Goal: Obtain resource: Obtain resource

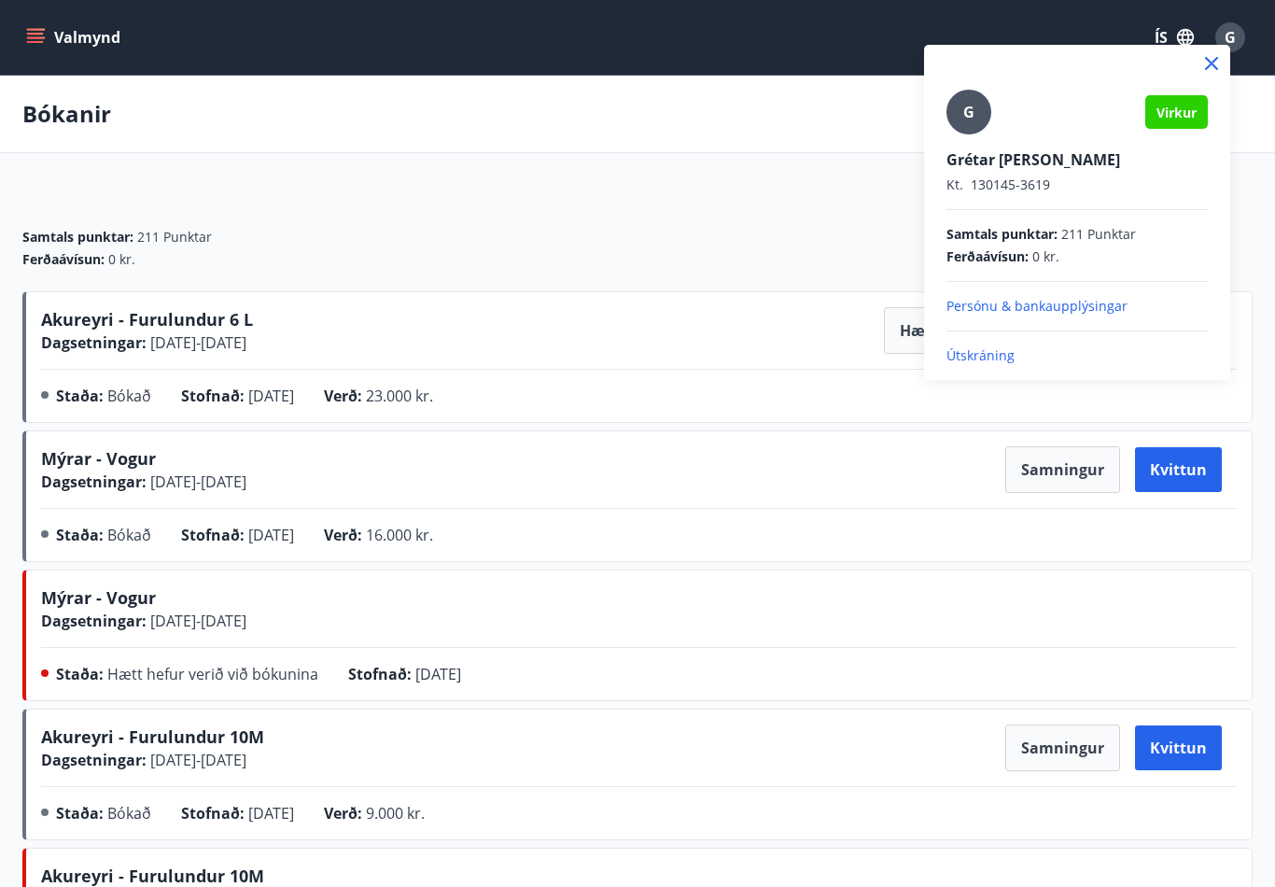
click at [1006, 358] on p "Útskráning" at bounding box center [1076, 355] width 261 height 19
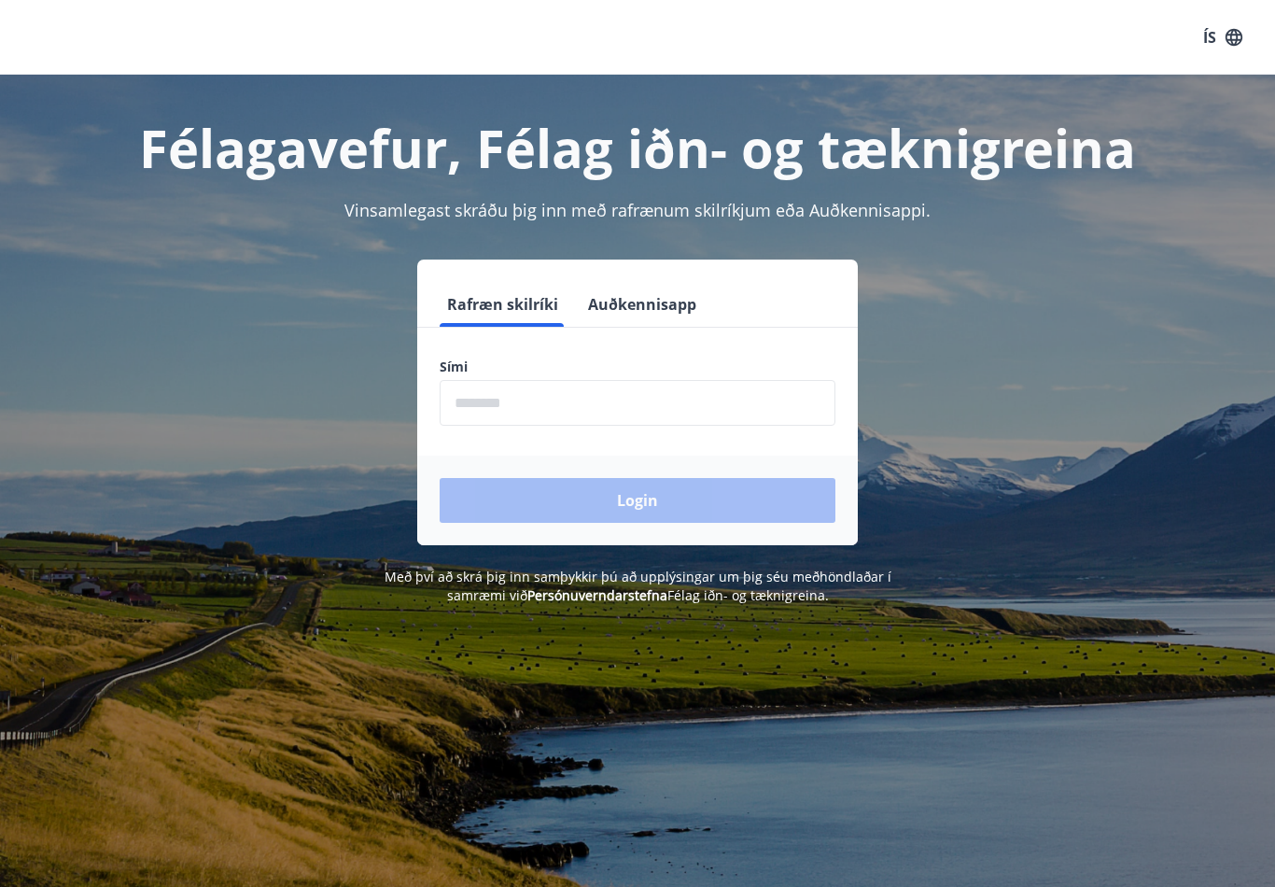
click at [517, 412] on input "phone" at bounding box center [638, 403] width 396 height 46
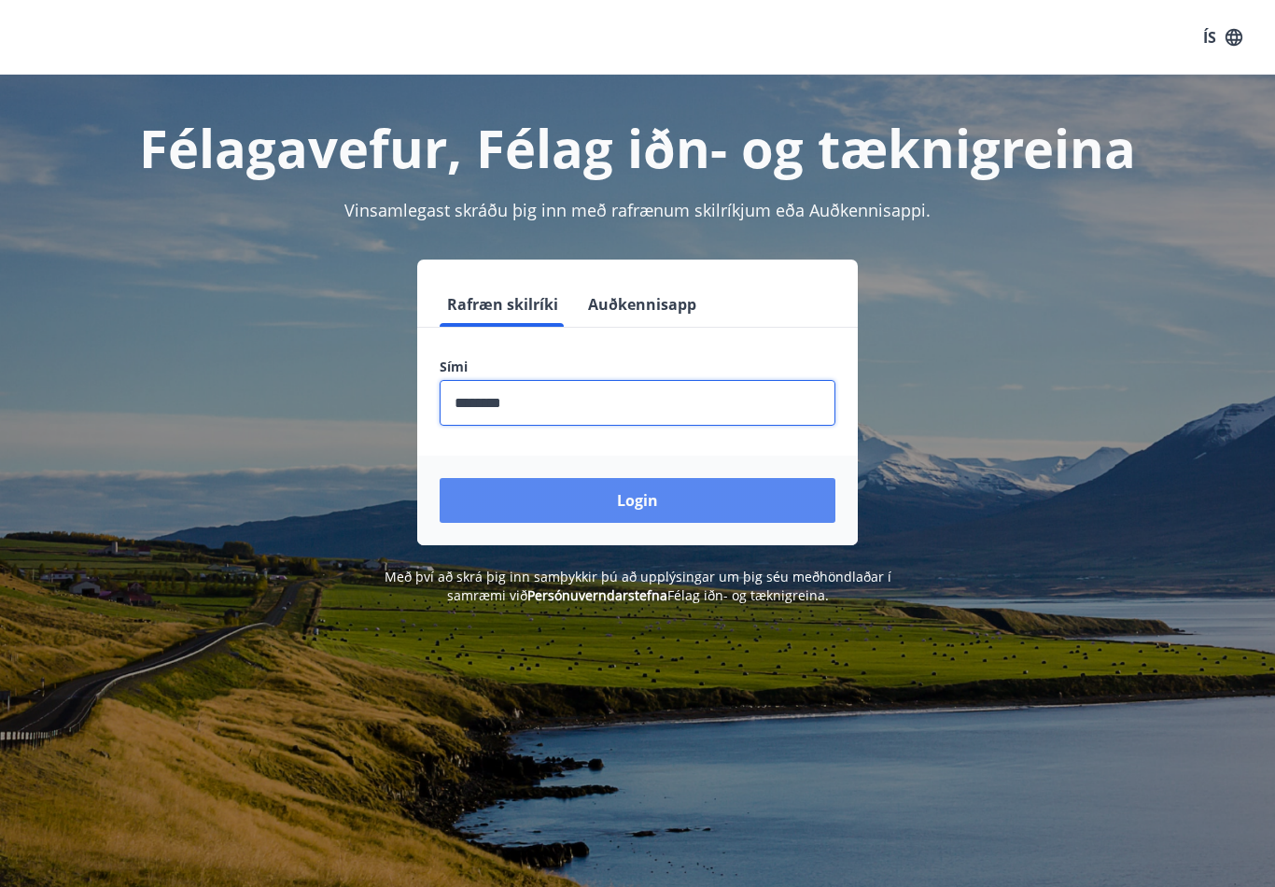
type input "********"
click at [649, 510] on button "Login" at bounding box center [638, 500] width 396 height 45
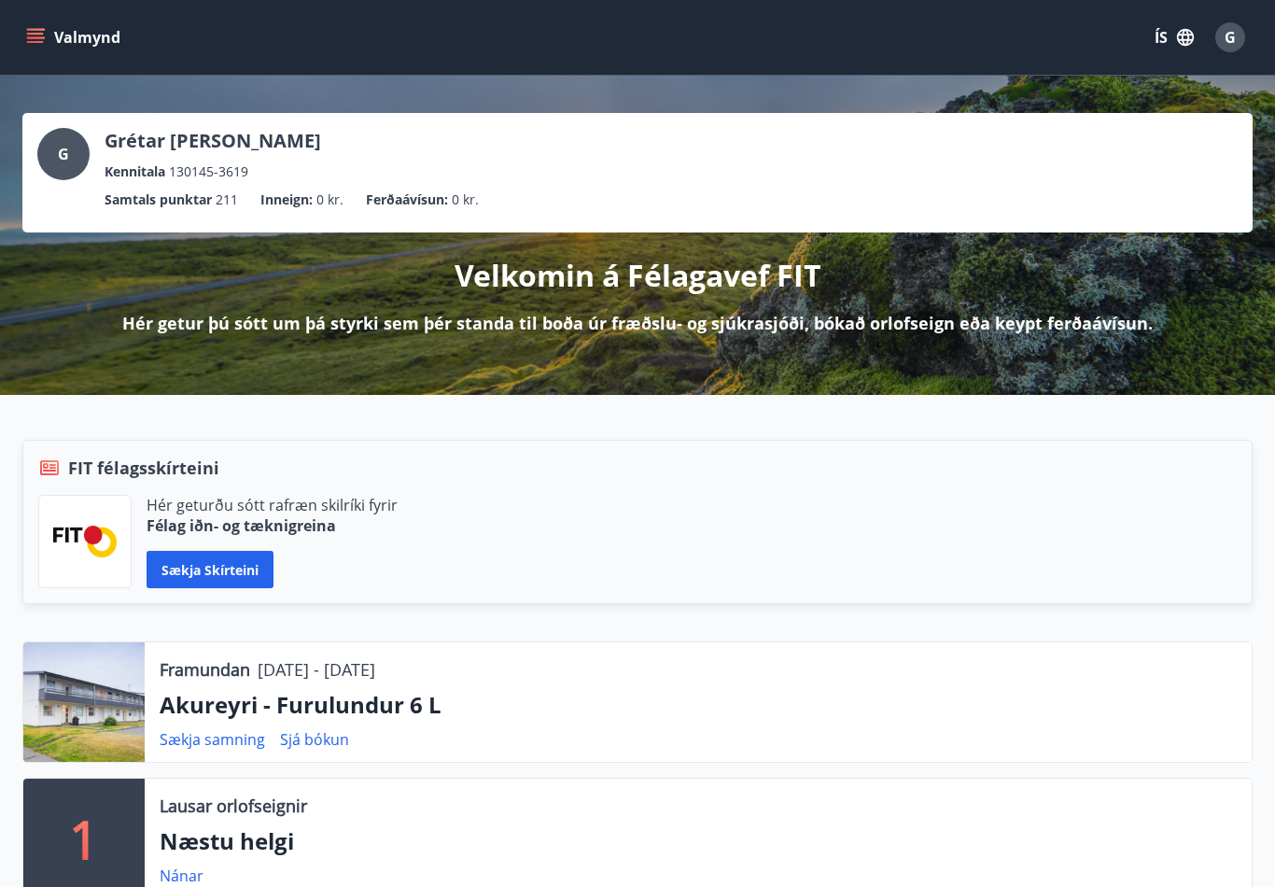
click at [1234, 39] on span "G" at bounding box center [1229, 37] width 11 height 21
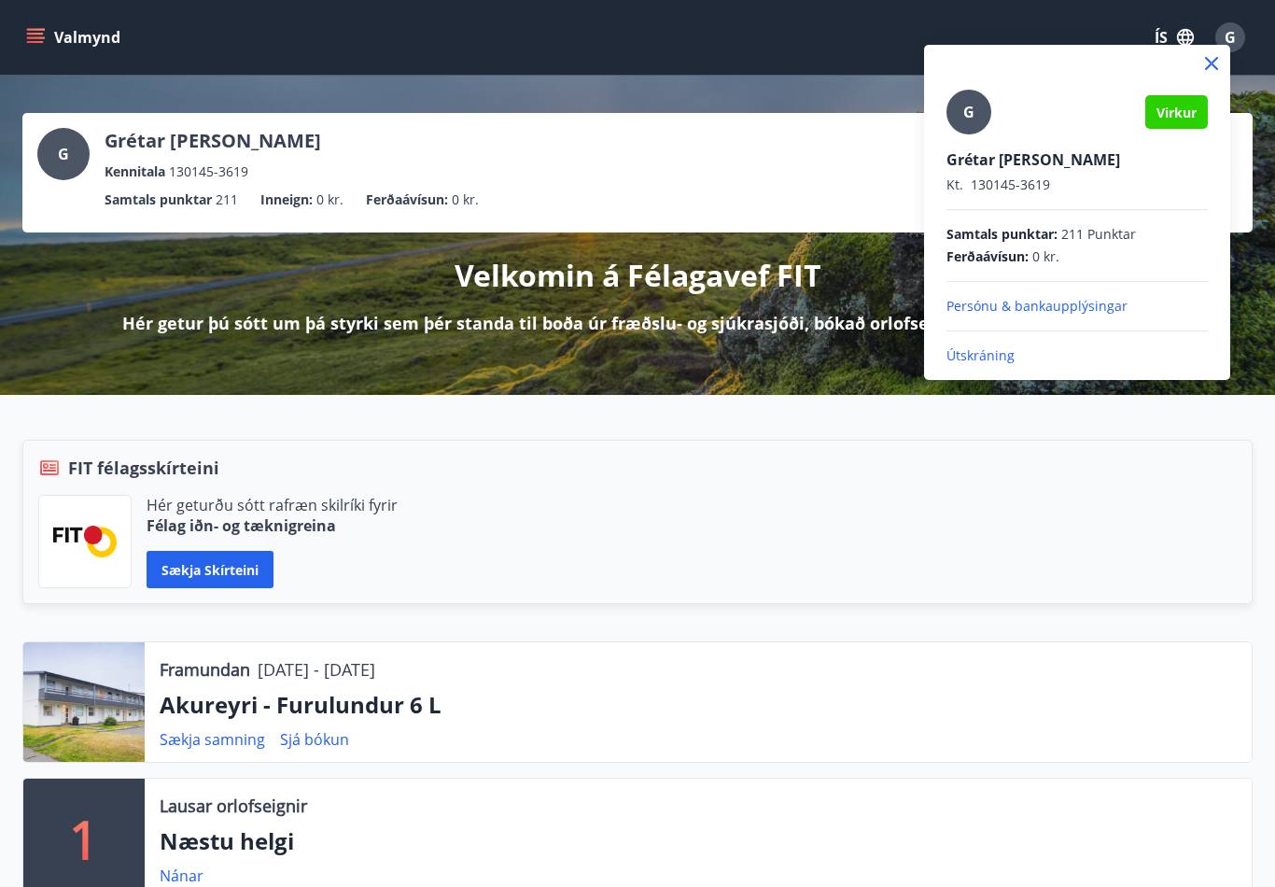
click at [679, 129] on div at bounding box center [637, 443] width 1275 height 887
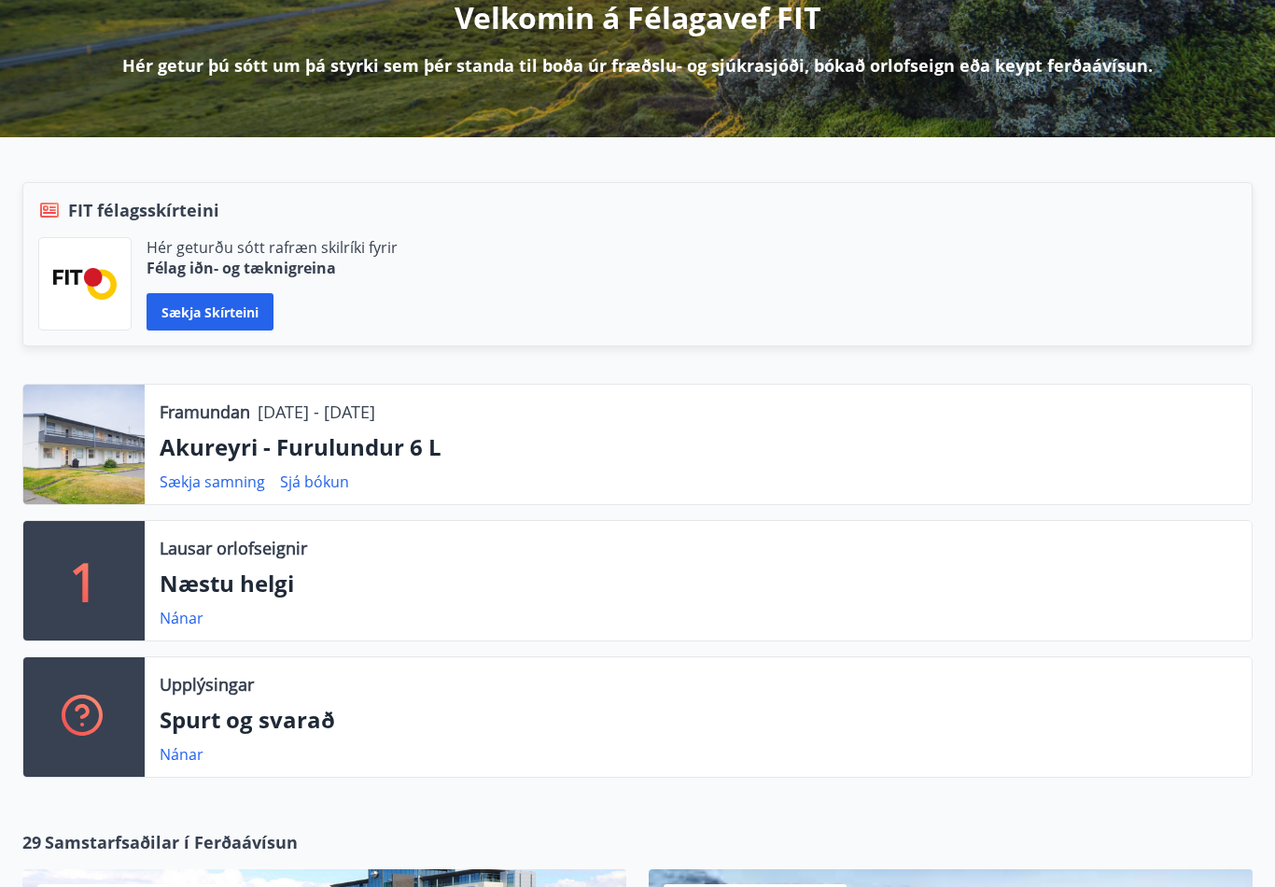
scroll to position [258, 0]
click at [337, 483] on link "Sjá bókun" at bounding box center [314, 481] width 69 height 21
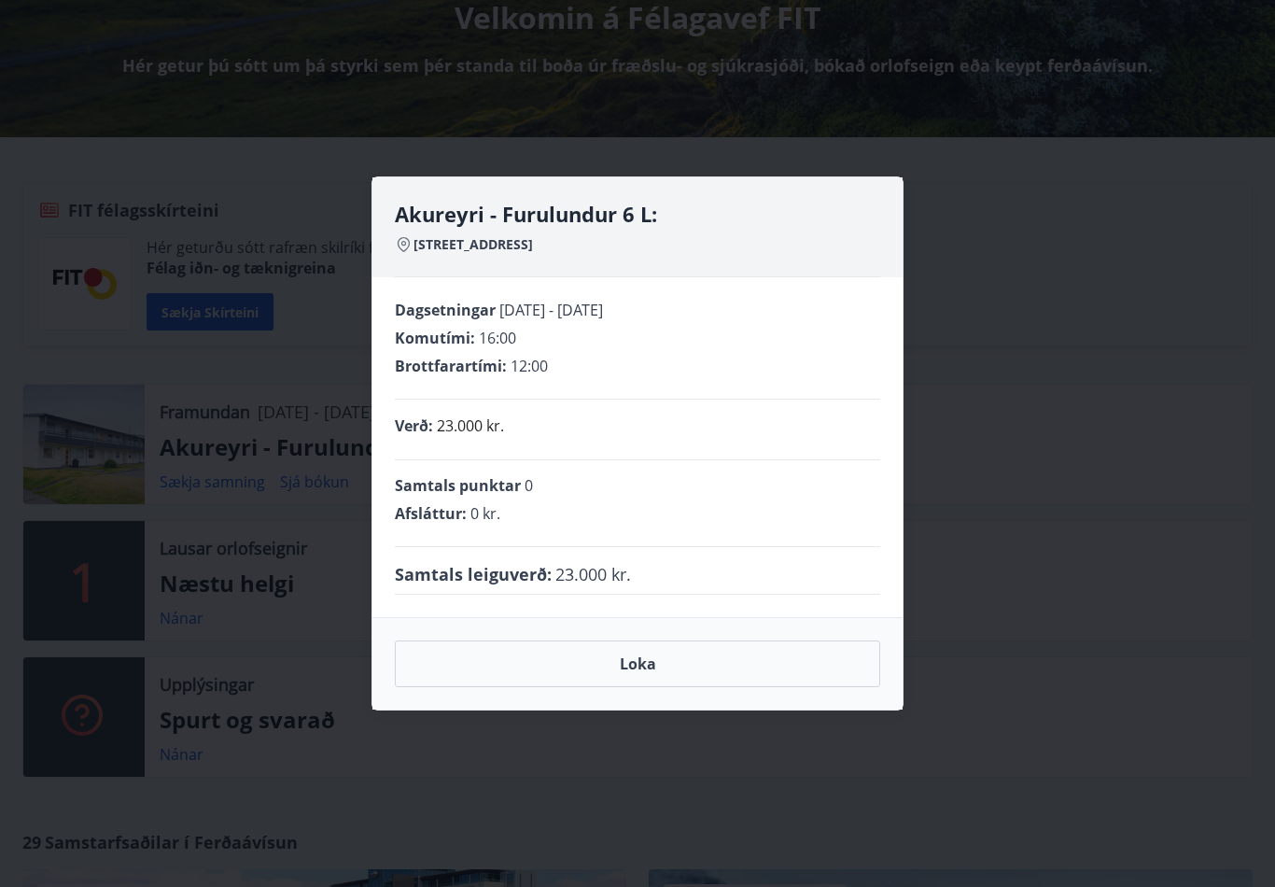
click at [1059, 318] on div "Akureyri - Furulundur 6 L: Furulundur 6 L, 600 Akureyri Dagsetningar 09.10.2025…" at bounding box center [637, 443] width 1275 height 887
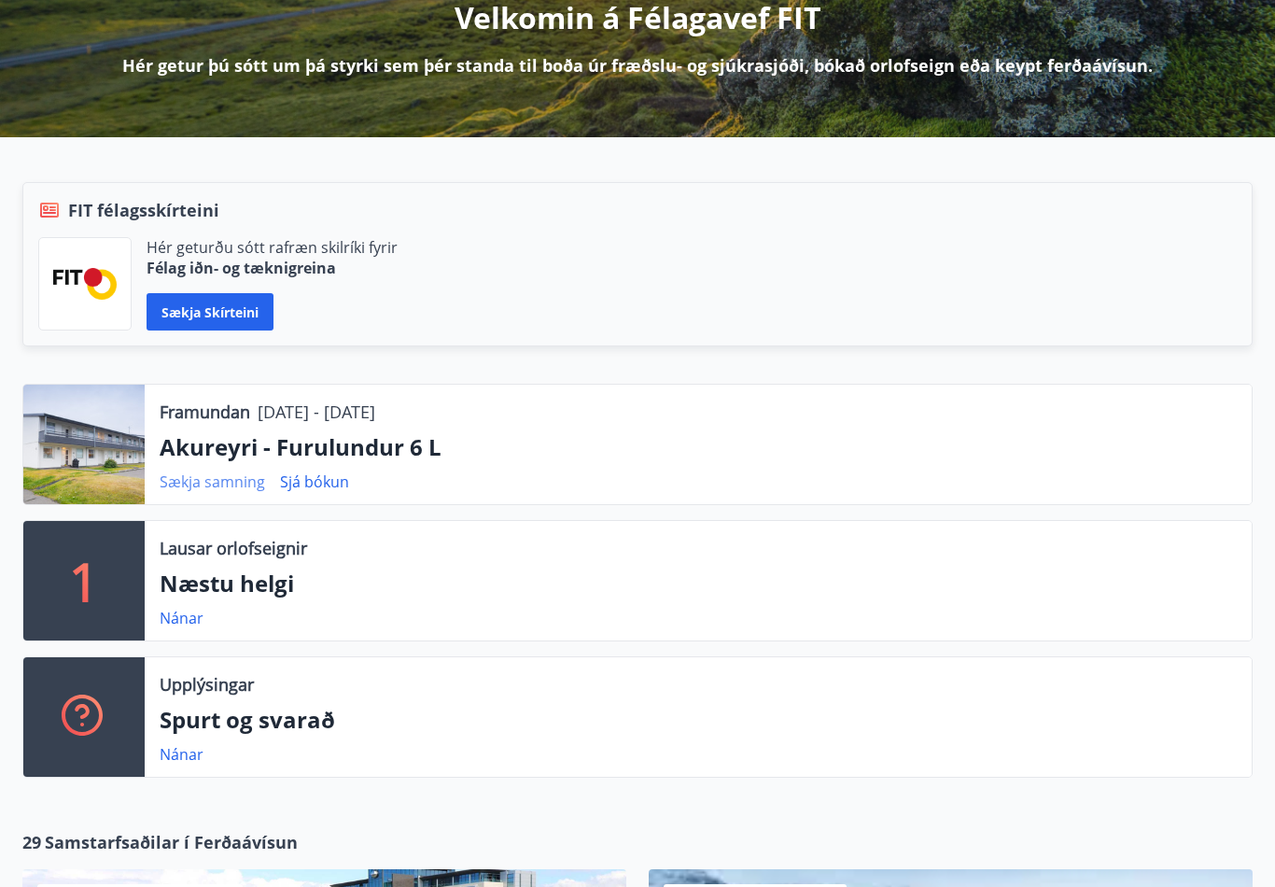
click at [232, 491] on link "Sækja samning" at bounding box center [212, 481] width 105 height 21
click at [247, 478] on link "Sækja samning" at bounding box center [212, 481] width 105 height 21
click at [228, 489] on link "Sækja samning" at bounding box center [212, 481] width 105 height 21
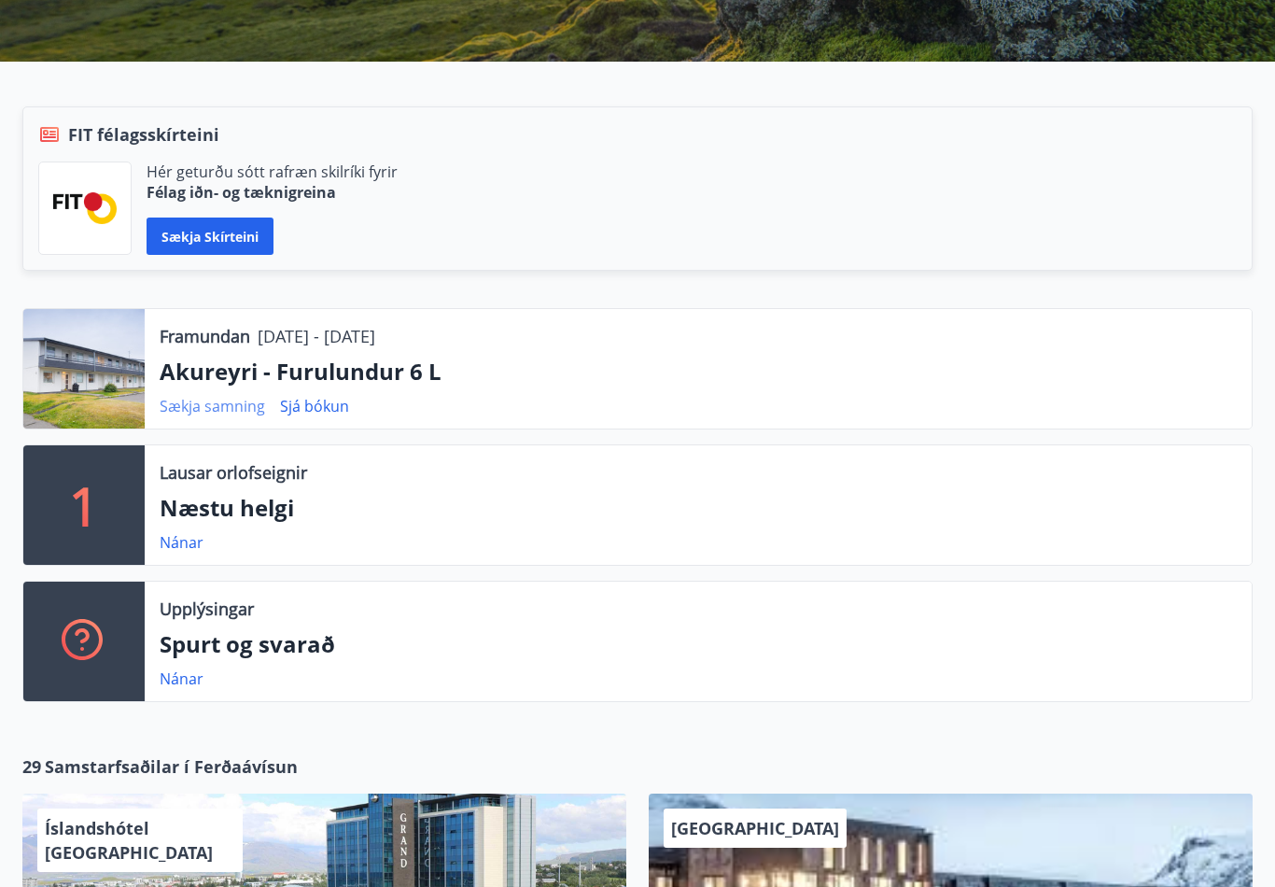
scroll to position [334, 0]
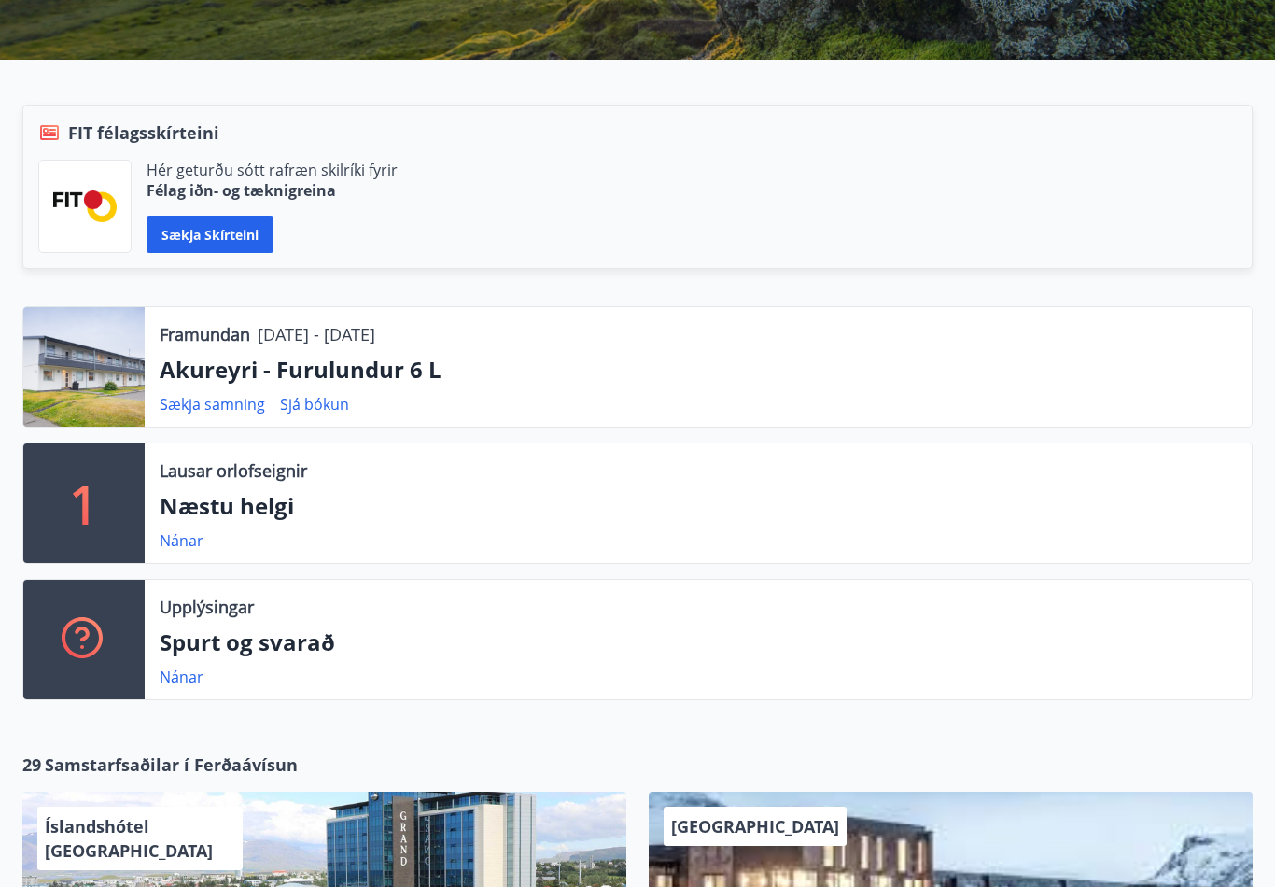
click at [214, 426] on div "Framundan 09.10.2025 - 13.10.2025 Akureyri - Furulundur 6 L Sækja samning Sjá b…" at bounding box center [637, 367] width 1230 height 121
click at [234, 409] on link "Sækja samning" at bounding box center [212, 404] width 105 height 21
click at [328, 412] on link "Sjá bókun" at bounding box center [314, 404] width 69 height 21
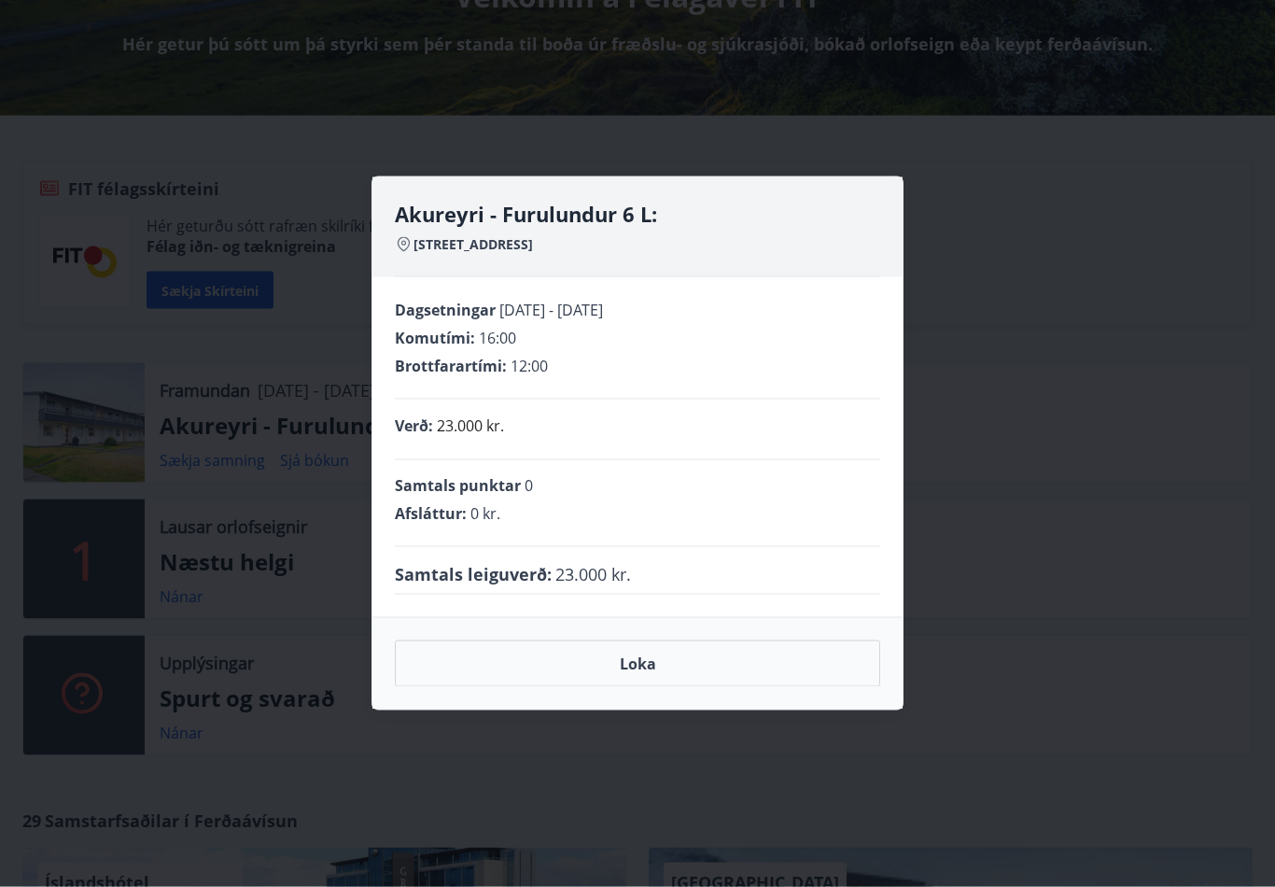
click at [1038, 386] on div "Akureyri - Furulundur 6 L: Furulundur 6 L, 600 Akureyri Dagsetningar 09.10.2025…" at bounding box center [637, 443] width 1275 height 887
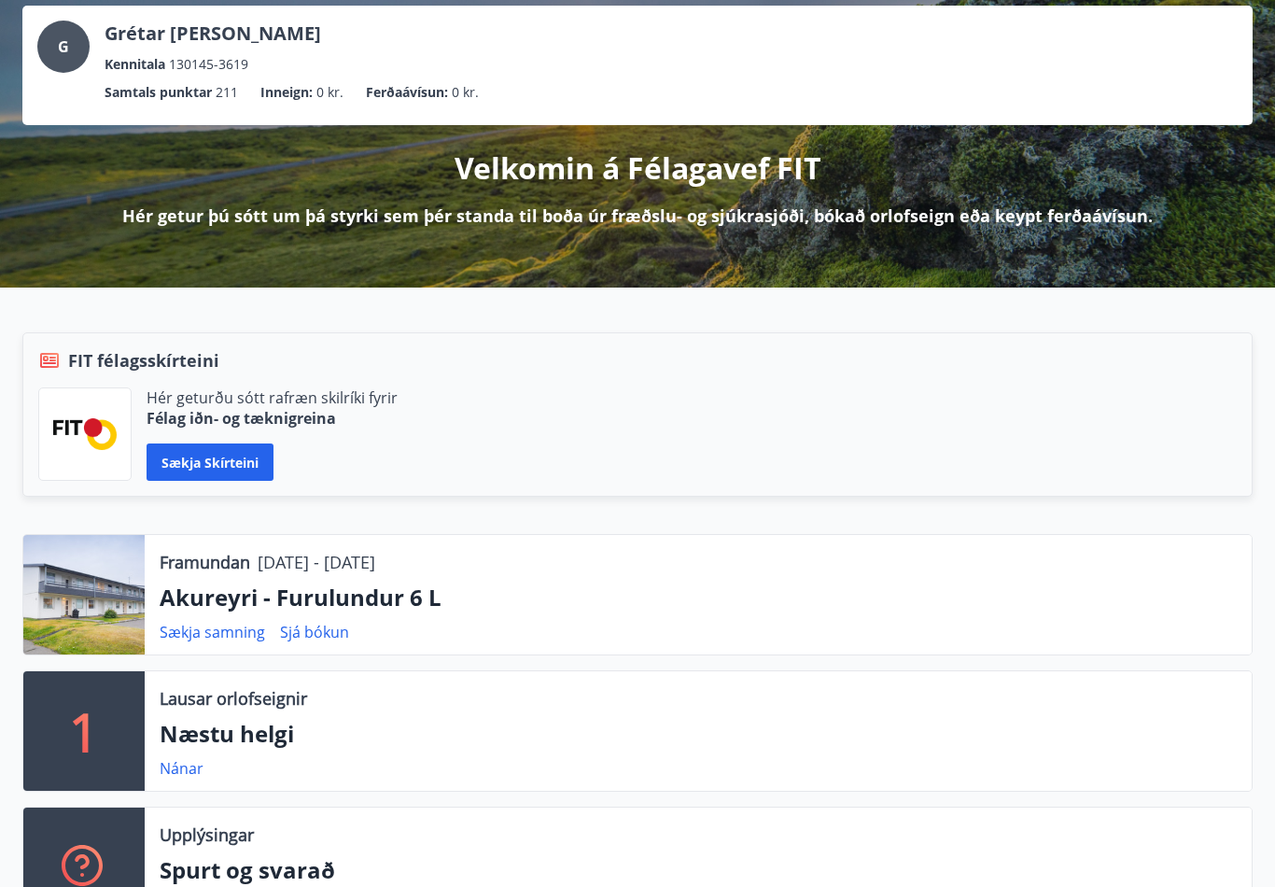
scroll to position [110, 0]
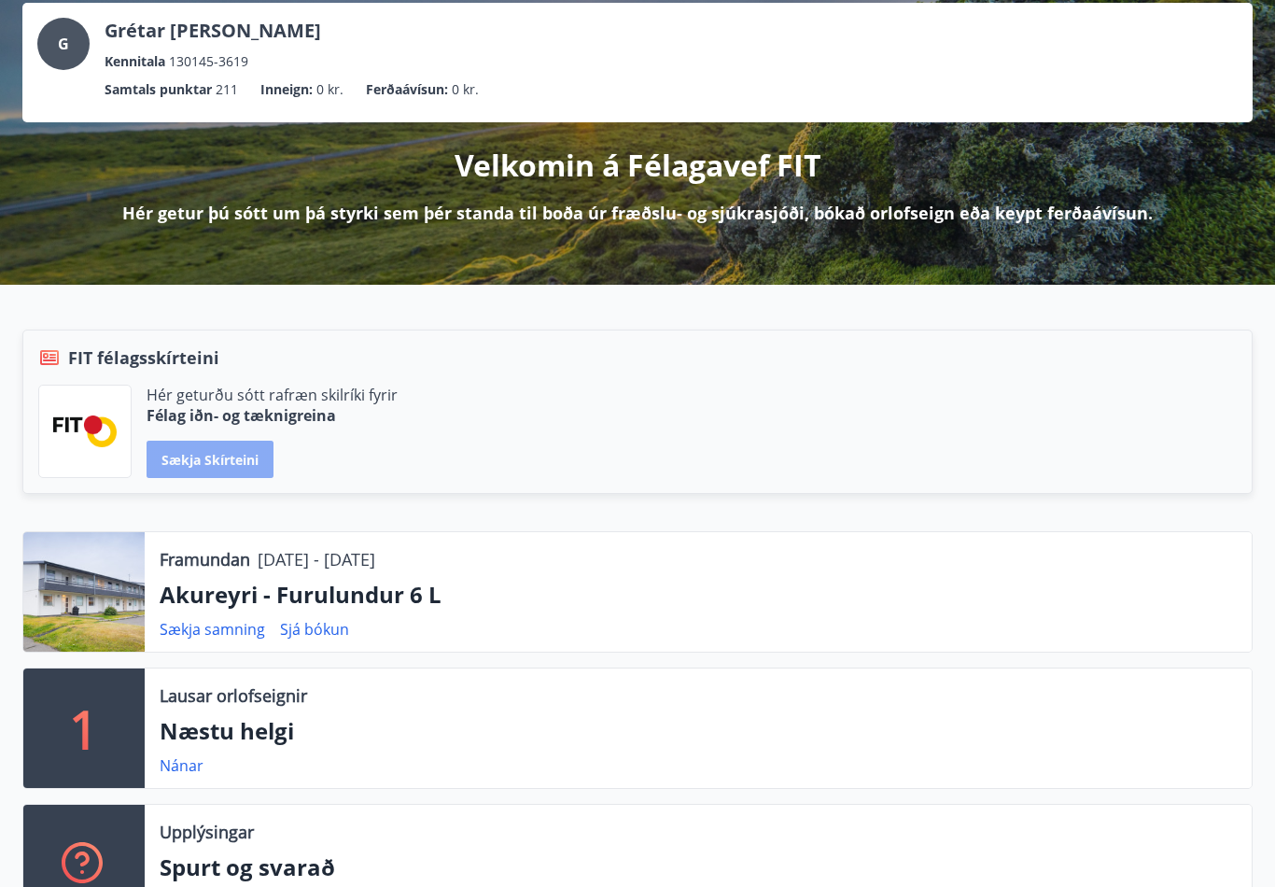
click at [238, 468] on button "Sækja skírteini" at bounding box center [210, 458] width 127 height 37
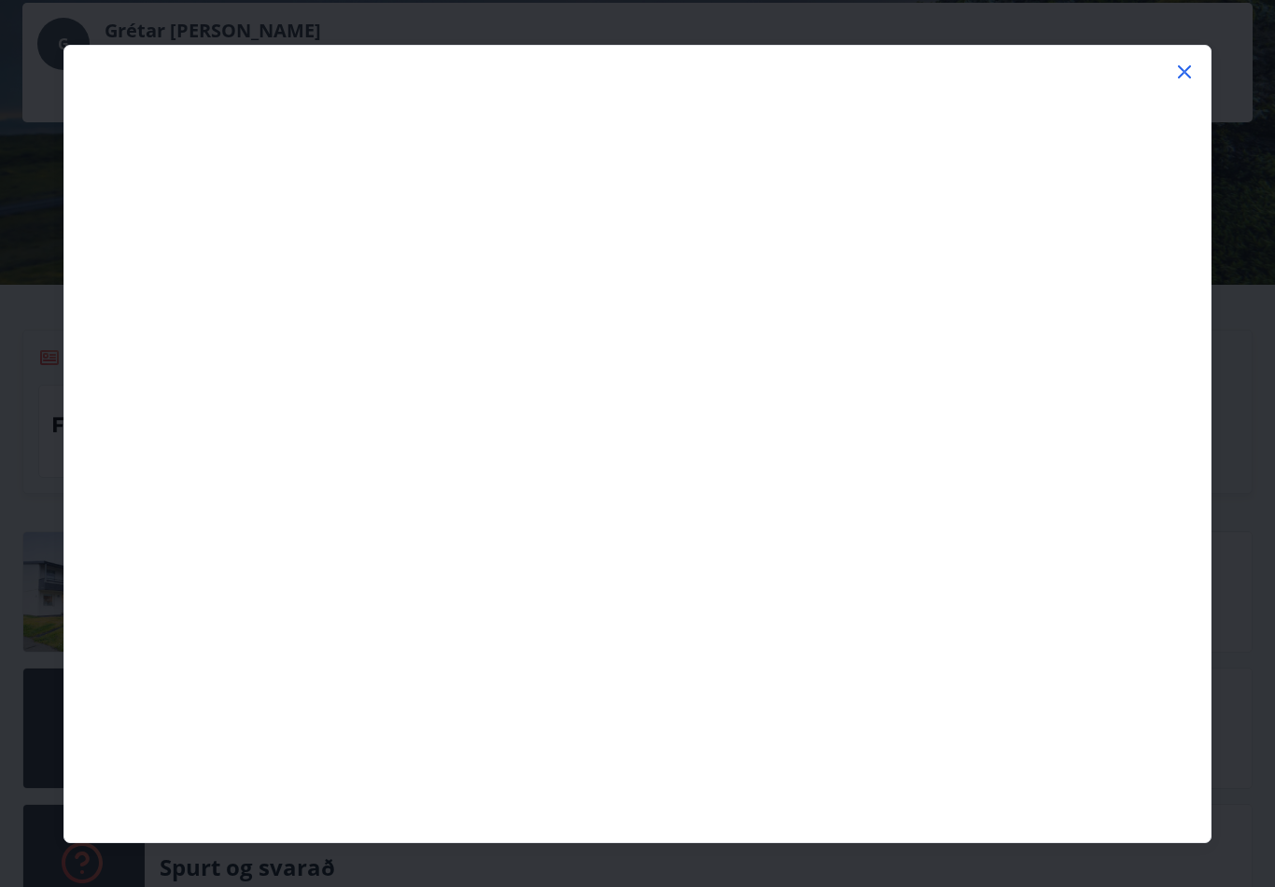
click at [1192, 80] on icon at bounding box center [1184, 72] width 22 height 22
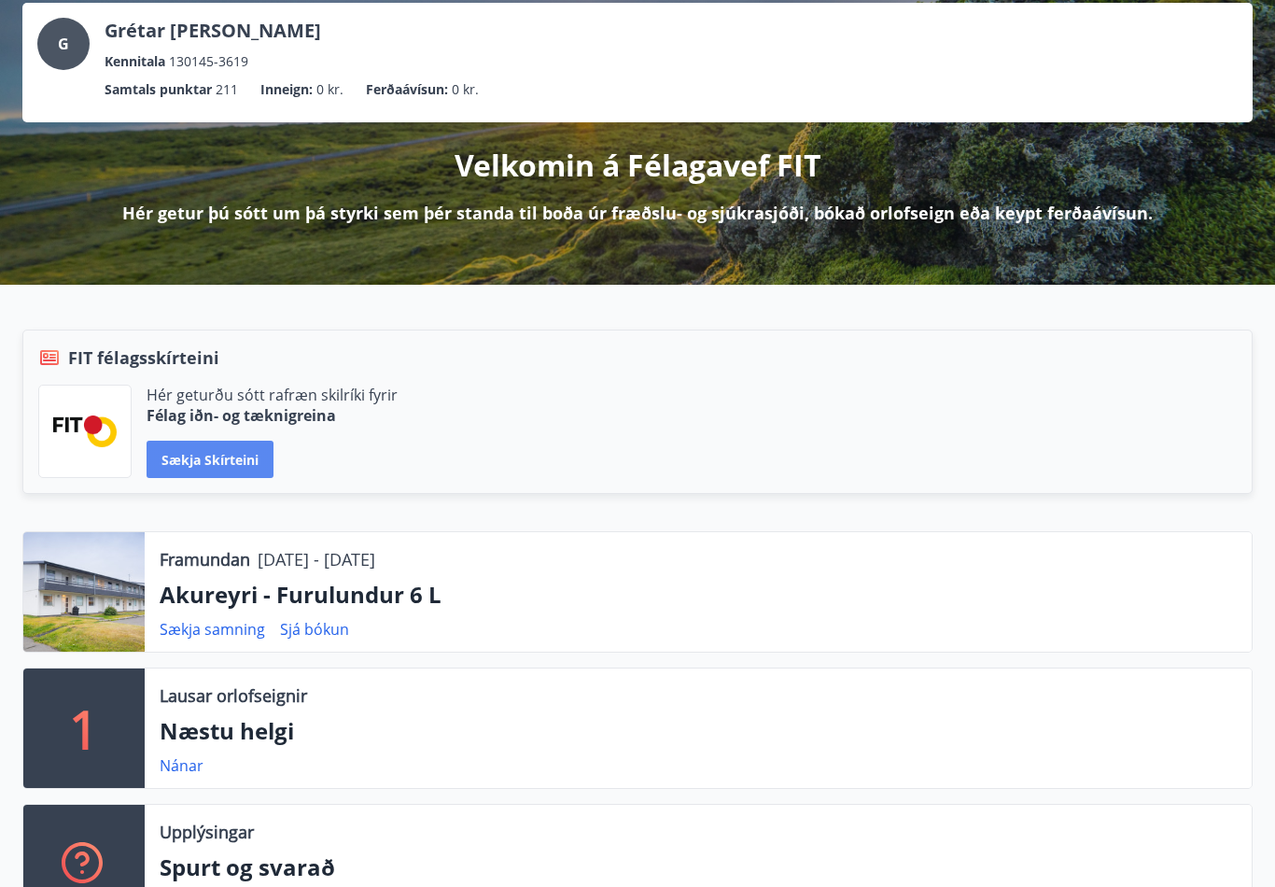
click at [252, 463] on button "Sækja skírteini" at bounding box center [210, 458] width 127 height 37
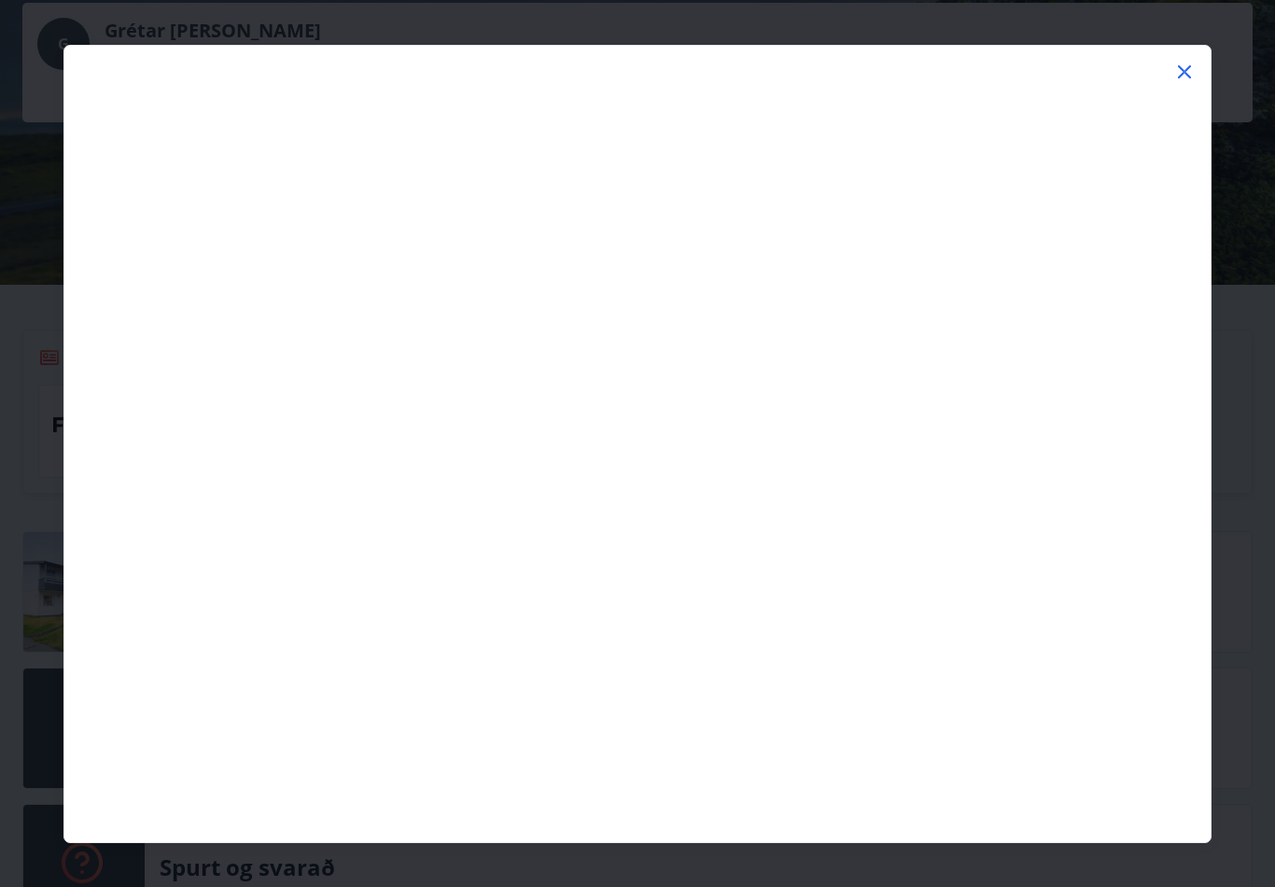
click at [1181, 72] on icon at bounding box center [1184, 72] width 22 height 22
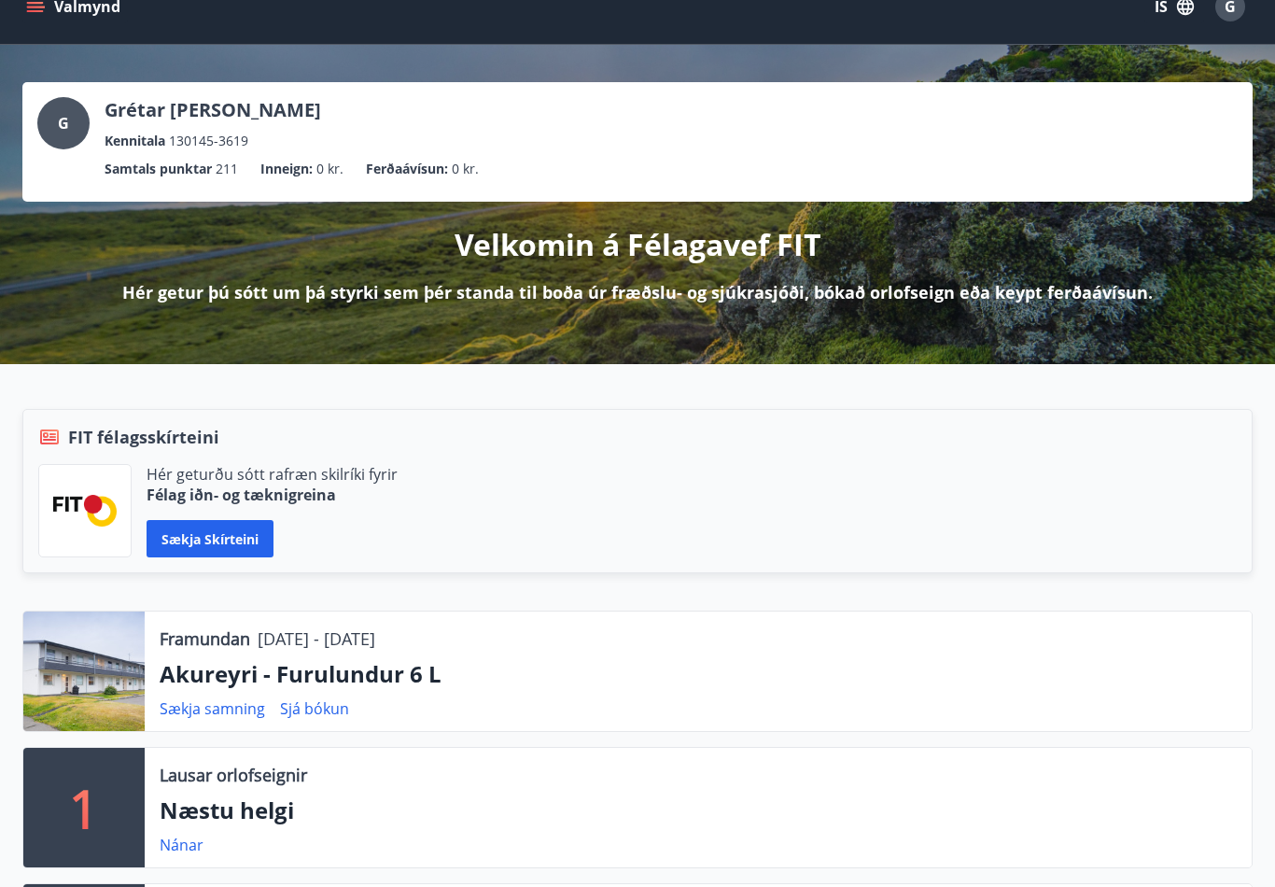
scroll to position [0, 0]
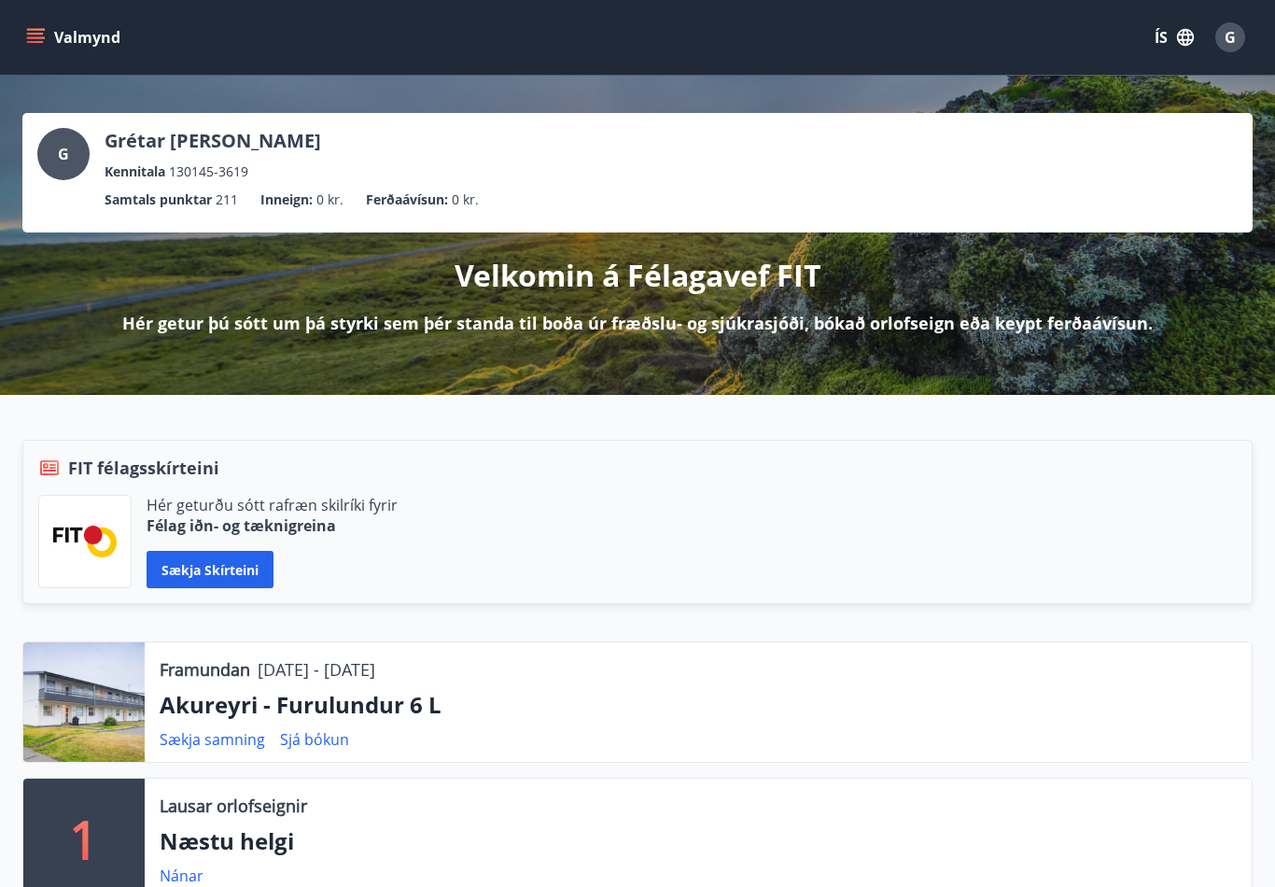
click at [1234, 38] on span "G" at bounding box center [1229, 37] width 11 height 21
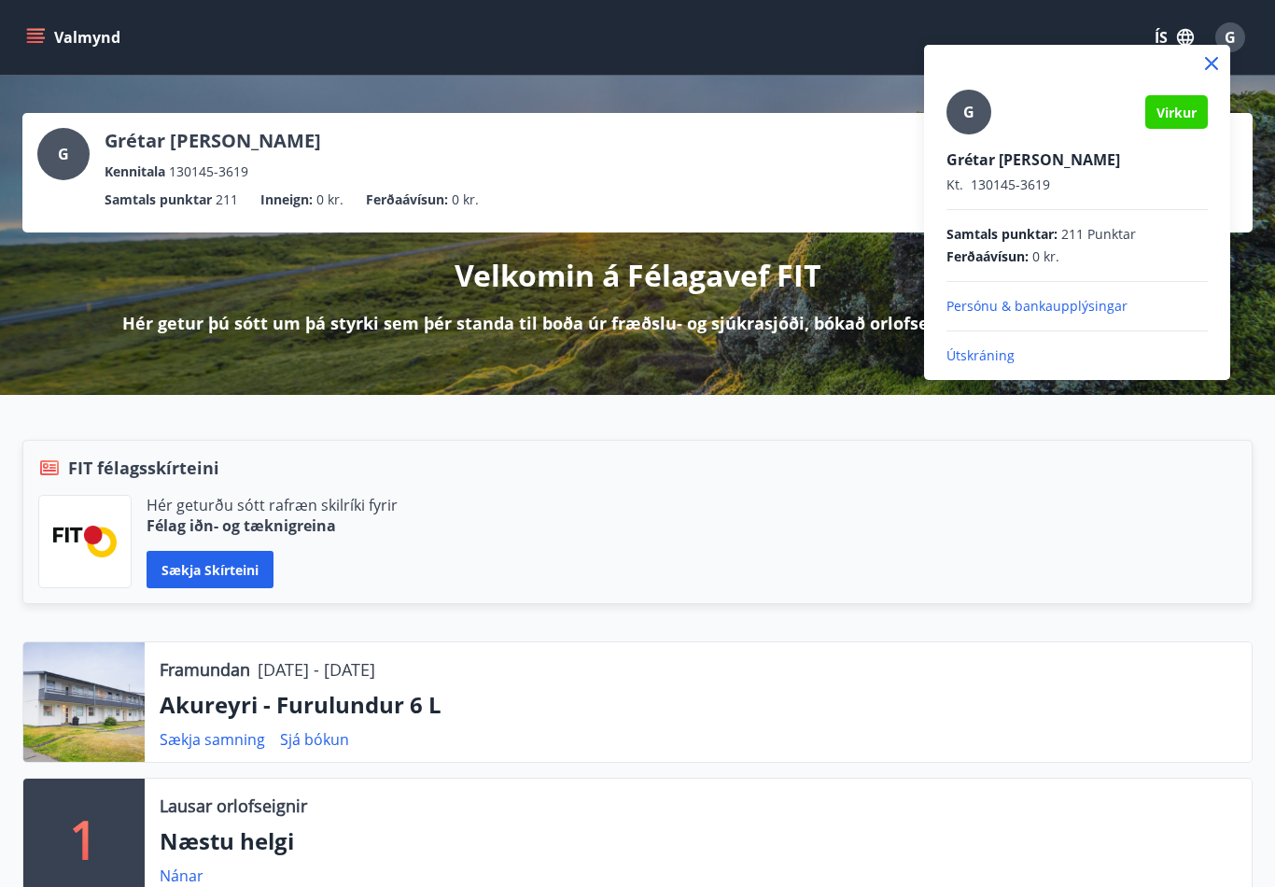
click at [987, 363] on p "Útskráning" at bounding box center [1076, 355] width 261 height 19
